Goal: Navigation & Orientation: Find specific page/section

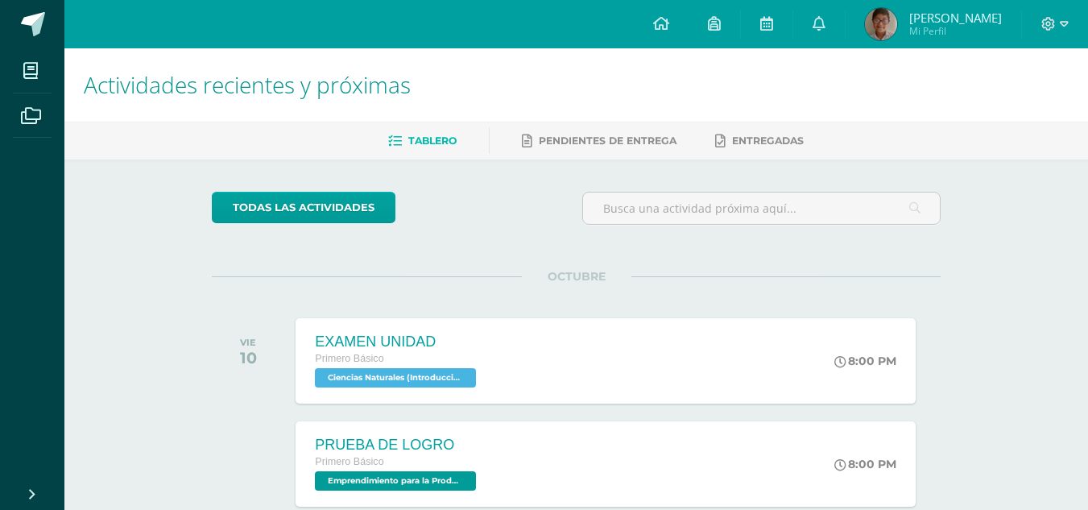
click at [676, 34] on link at bounding box center [661, 24] width 55 height 48
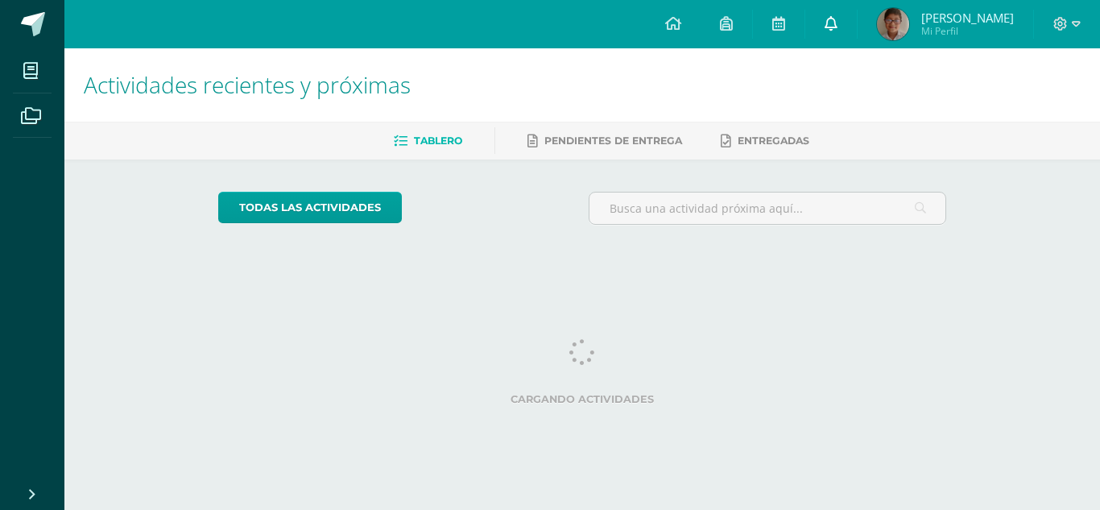
click at [857, 22] on link at bounding box center [831, 24] width 52 height 48
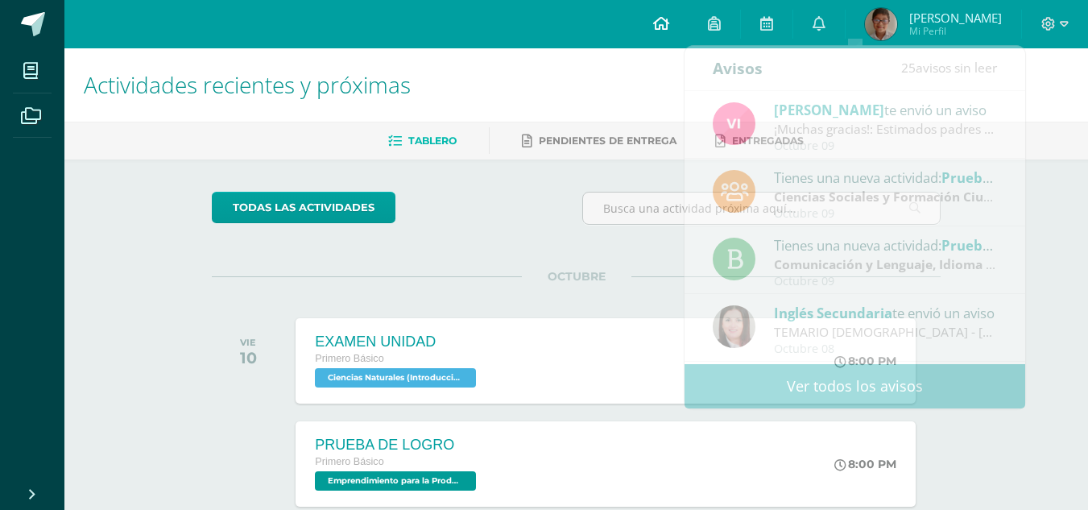
click at [688, 34] on link at bounding box center [661, 24] width 55 height 48
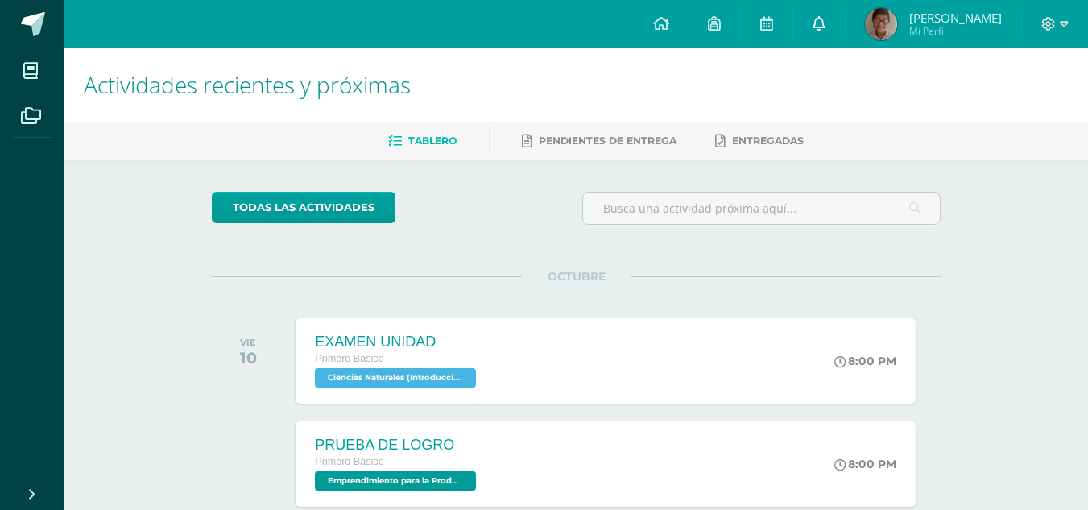
click at [825, 15] on span at bounding box center [818, 24] width 13 height 18
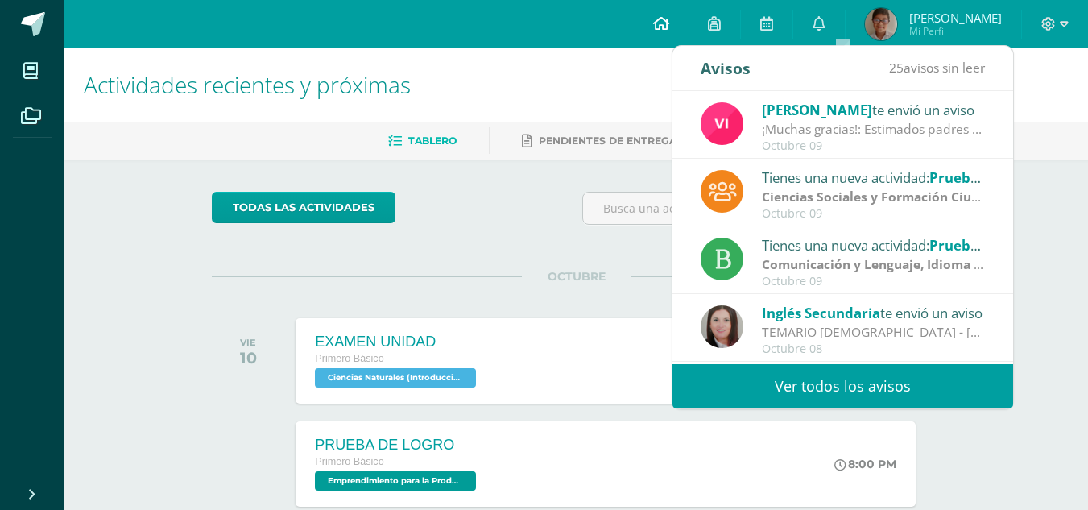
click at [688, 26] on link at bounding box center [661, 24] width 55 height 48
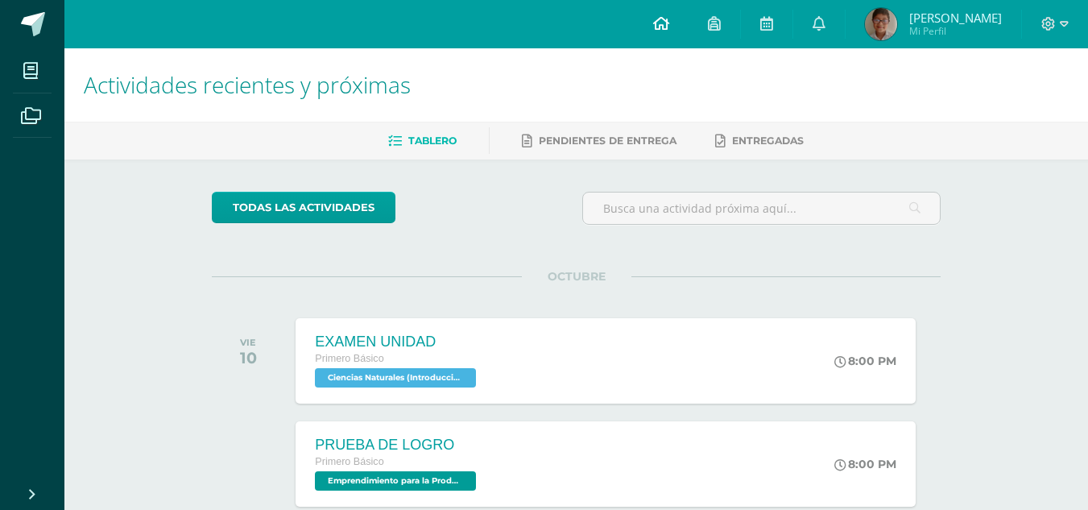
click at [669, 27] on icon at bounding box center [661, 23] width 16 height 14
click at [825, 22] on icon at bounding box center [818, 23] width 13 height 14
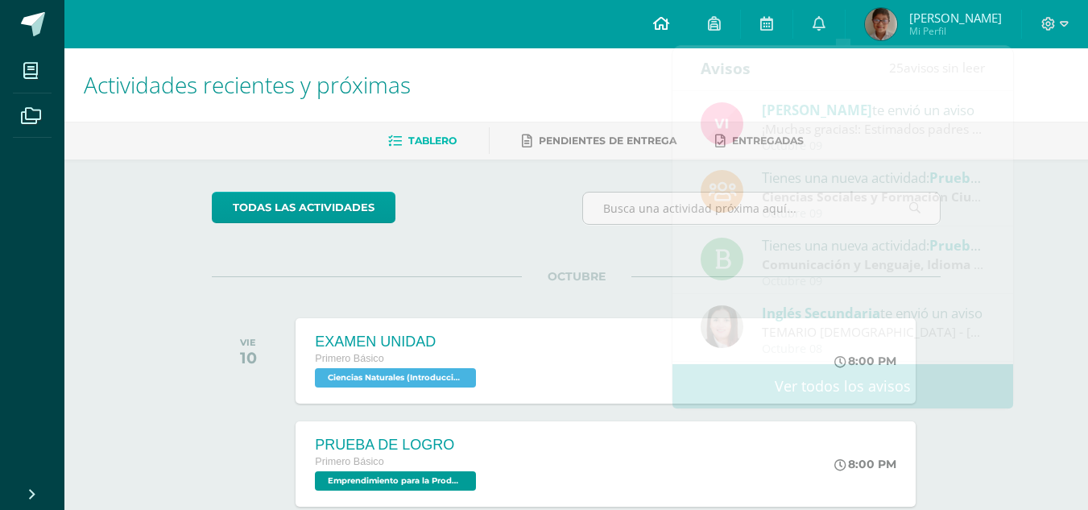
click at [674, 21] on link at bounding box center [661, 24] width 55 height 48
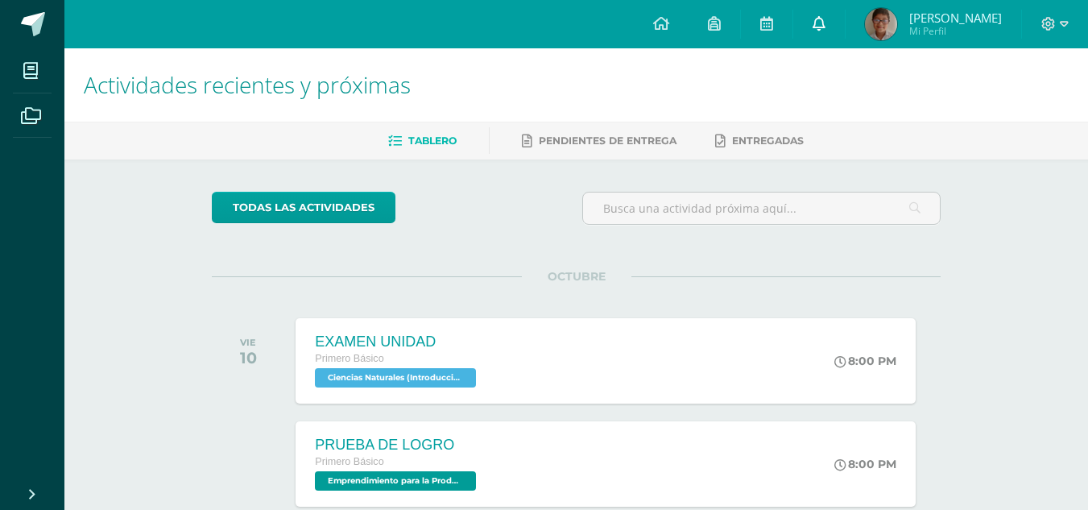
click at [833, 23] on link at bounding box center [819, 24] width 52 height 48
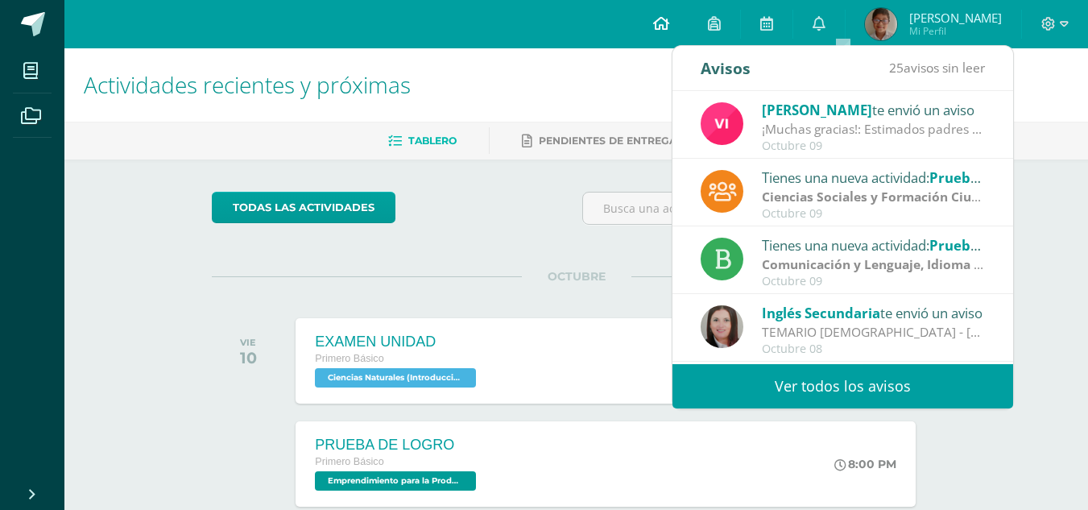
click at [669, 19] on icon at bounding box center [661, 23] width 16 height 14
